Goal: Information Seeking & Learning: Learn about a topic

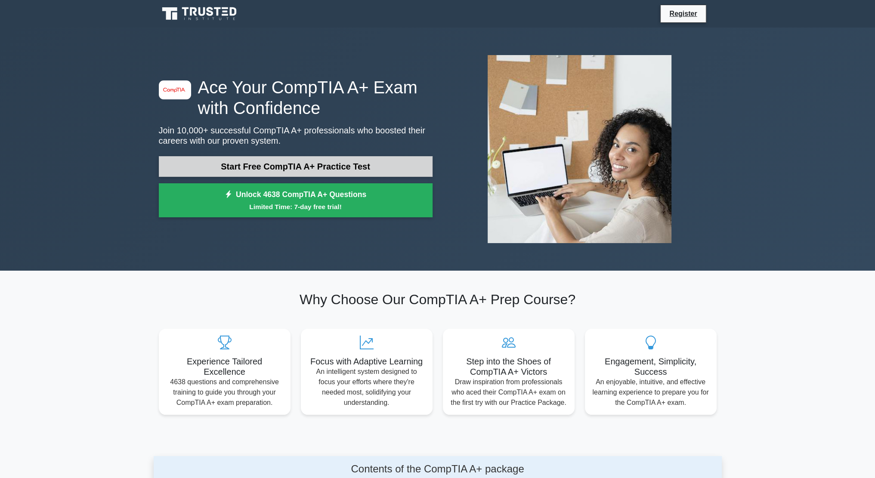
click at [323, 161] on link "Start Free CompTIA A+ Practice Test" at bounding box center [296, 166] width 274 height 21
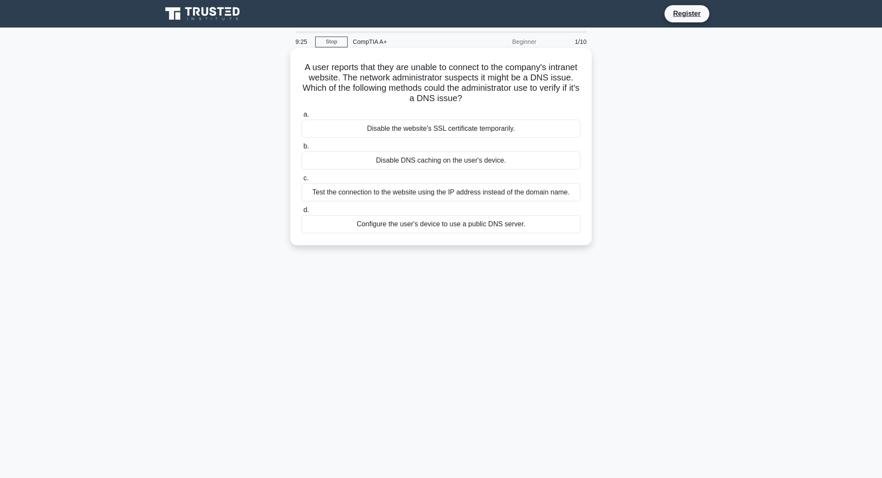
click at [415, 224] on div "Configure the user's device to use a public DNS server." at bounding box center [440, 224] width 279 height 18
click at [301, 213] on input "d. Configure the user's device to use a public DNS server." at bounding box center [301, 210] width 0 height 6
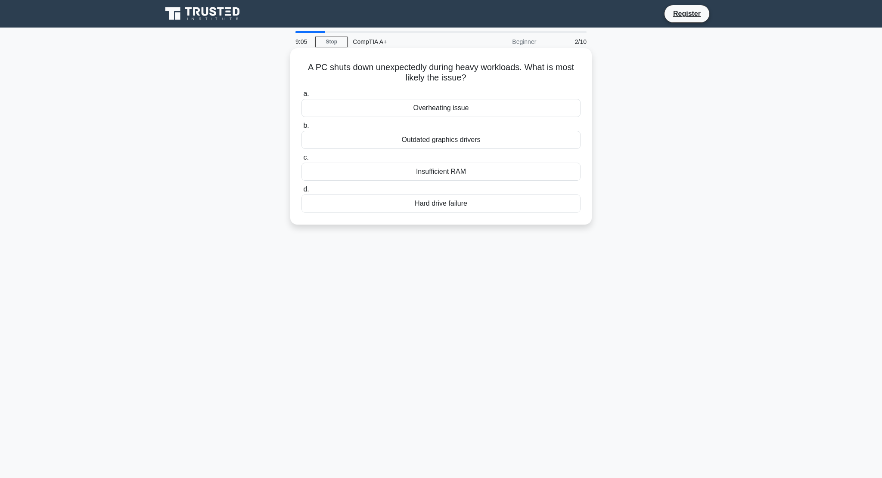
click at [439, 106] on div "Overheating issue" at bounding box center [440, 108] width 279 height 18
click at [301, 97] on input "a. Overheating issue" at bounding box center [301, 94] width 0 height 6
click at [455, 111] on div "Virtualization" at bounding box center [440, 108] width 279 height 18
click at [301, 97] on input "a. Virtualization" at bounding box center [301, 94] width 0 height 6
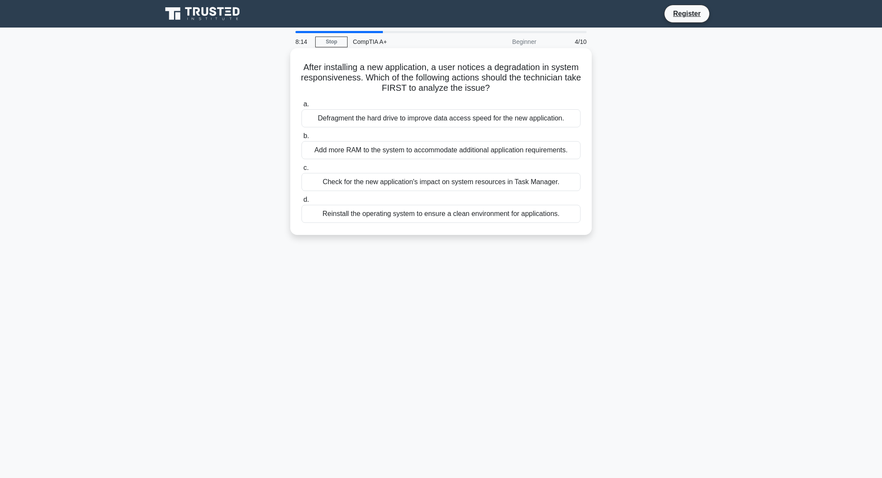
click at [487, 185] on div "Check for the new application's impact on system resources in Task Manager." at bounding box center [440, 182] width 279 height 18
click at [301, 171] on input "c. Check for the new application's impact on system resources in Task Manager." at bounding box center [301, 168] width 0 height 6
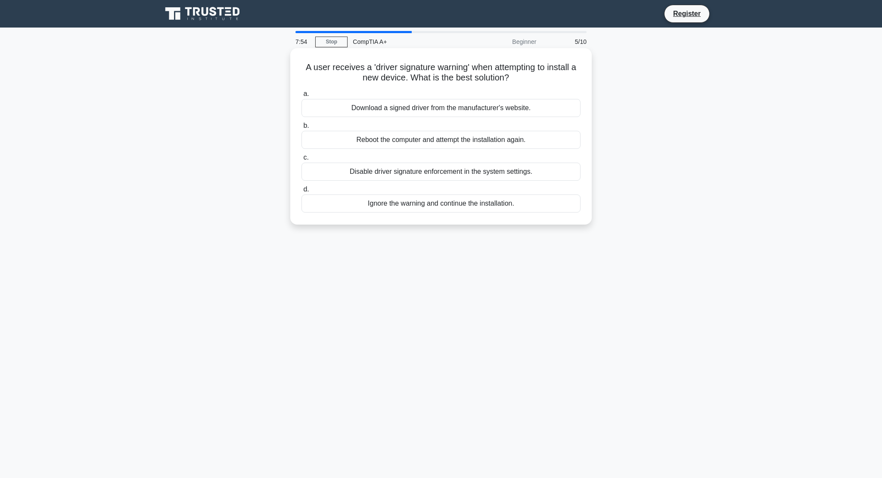
click at [442, 110] on div "Download a signed driver from the manufacturer's website." at bounding box center [440, 108] width 279 height 18
click at [301, 97] on input "a. Download a signed driver from the manufacturer's website." at bounding box center [301, 94] width 0 height 6
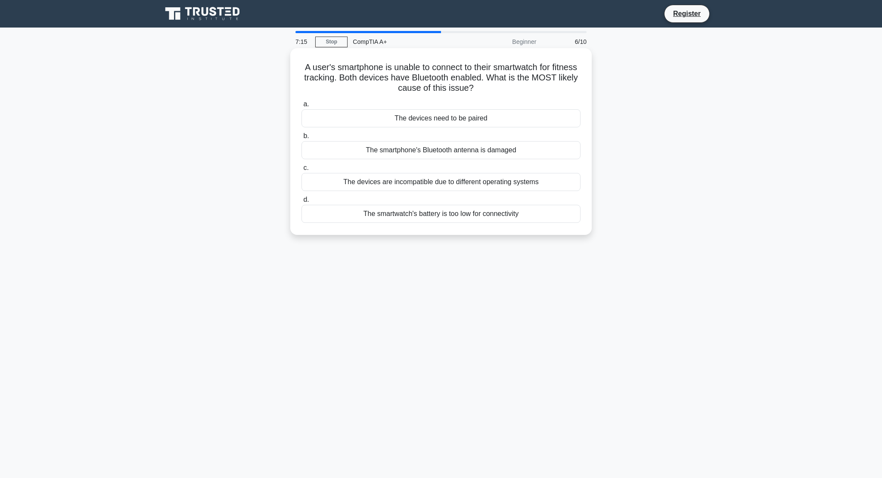
click at [492, 117] on div "The devices need to be paired" at bounding box center [440, 118] width 279 height 18
click at [301, 107] on input "a. The devices need to be paired" at bounding box center [301, 105] width 0 height 6
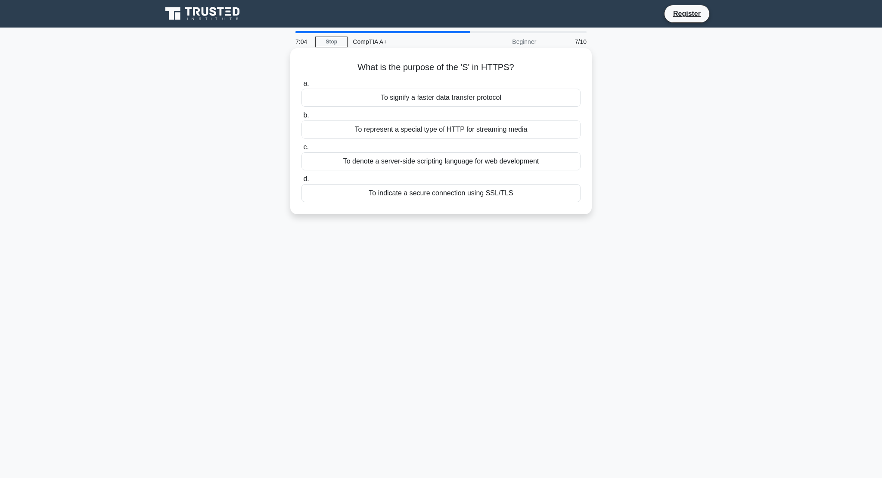
click at [437, 196] on div "To indicate a secure connection using SSL/TLS" at bounding box center [440, 193] width 279 height 18
click at [301, 182] on input "d. To indicate a secure connection using SSL/TLS" at bounding box center [301, 180] width 0 height 6
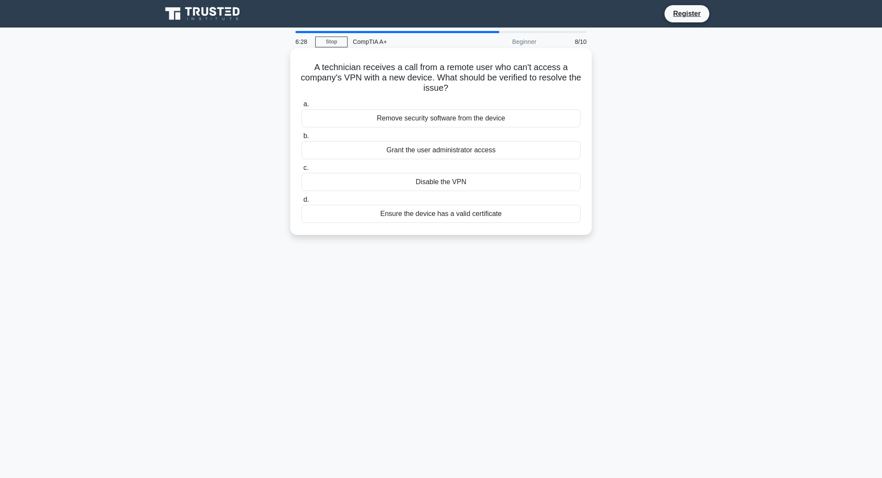
click at [456, 151] on div "Grant the user administrator access" at bounding box center [440, 150] width 279 height 18
click at [301, 139] on input "[PERSON_NAME] the user administrator access" at bounding box center [301, 136] width 0 height 6
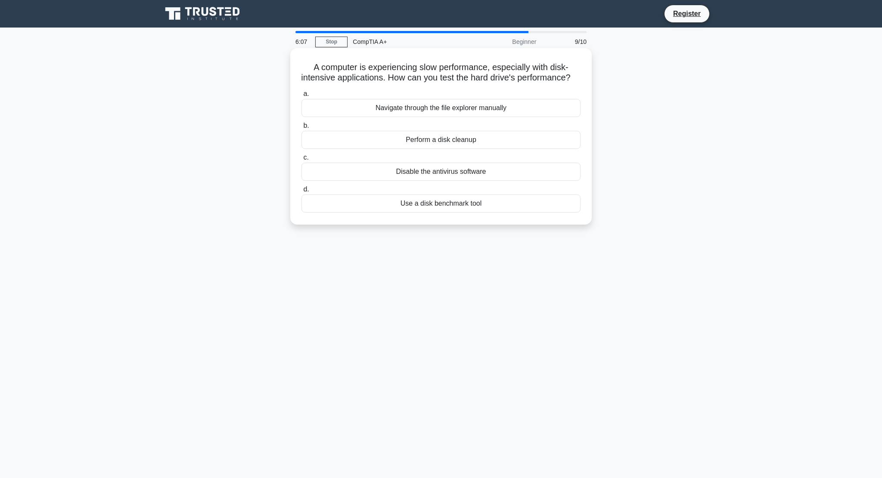
click at [452, 213] on div "Use a disk benchmark tool" at bounding box center [440, 204] width 279 height 18
click at [301, 192] on input "d. Use a disk benchmark tool" at bounding box center [301, 190] width 0 height 6
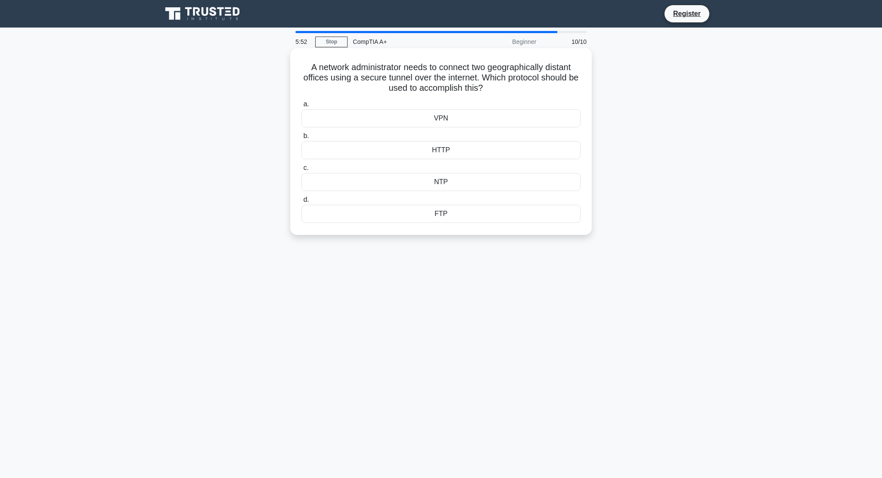
click at [444, 180] on div "NTP" at bounding box center [440, 182] width 279 height 18
click at [301, 171] on input "c. NTP" at bounding box center [301, 168] width 0 height 6
